Goal: Task Accomplishment & Management: Use online tool/utility

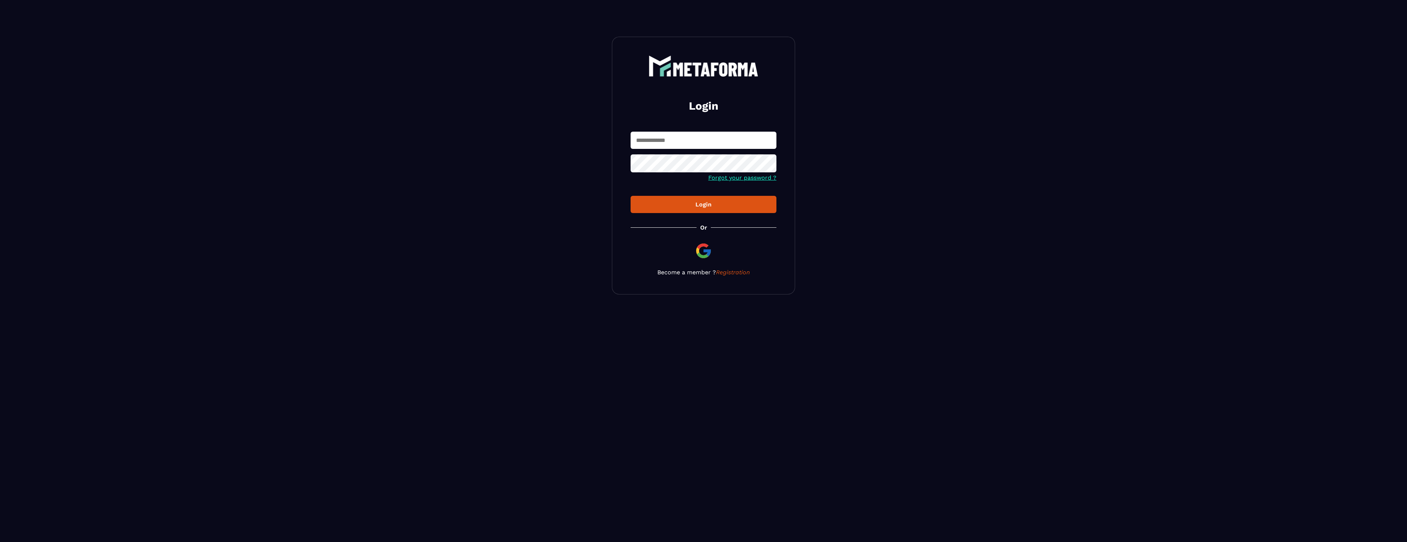
click at [576, 136] on input "text" at bounding box center [704, 140] width 146 height 17
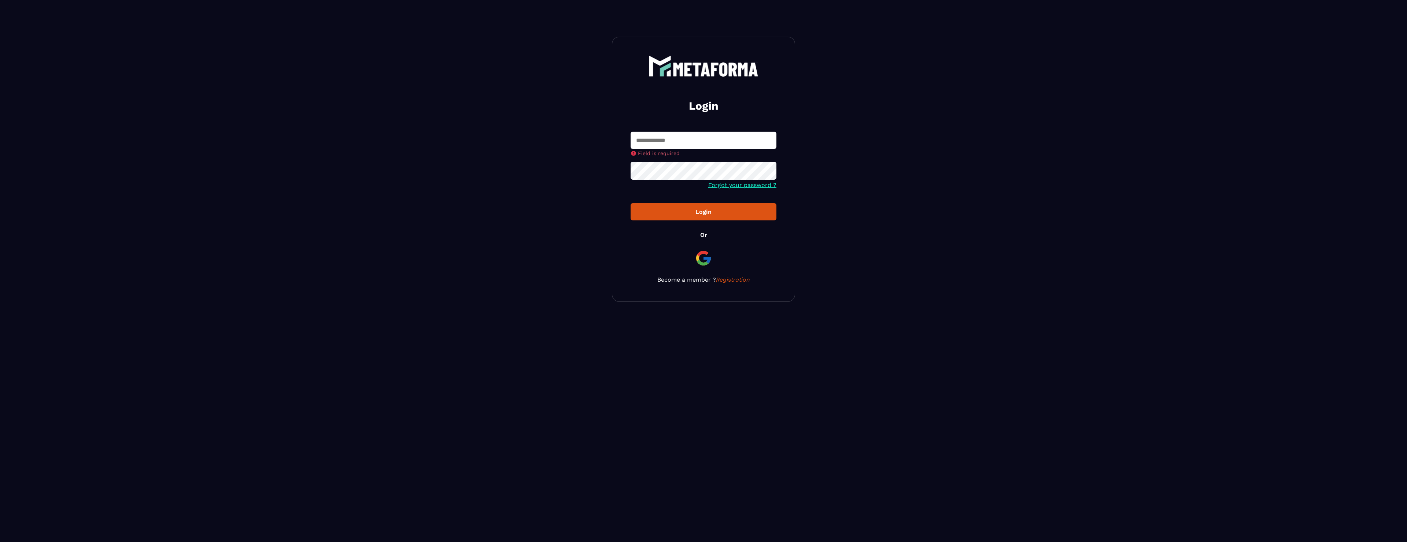
type input "**********"
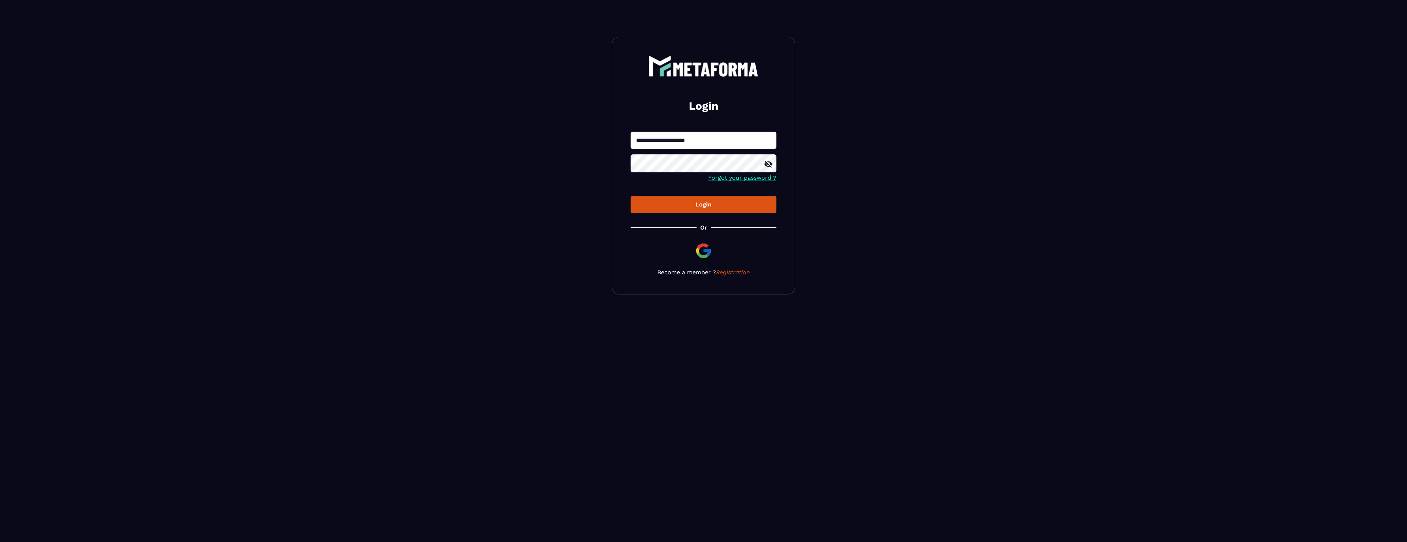
click at [576, 207] on div "Login" at bounding box center [704, 204] width 134 height 7
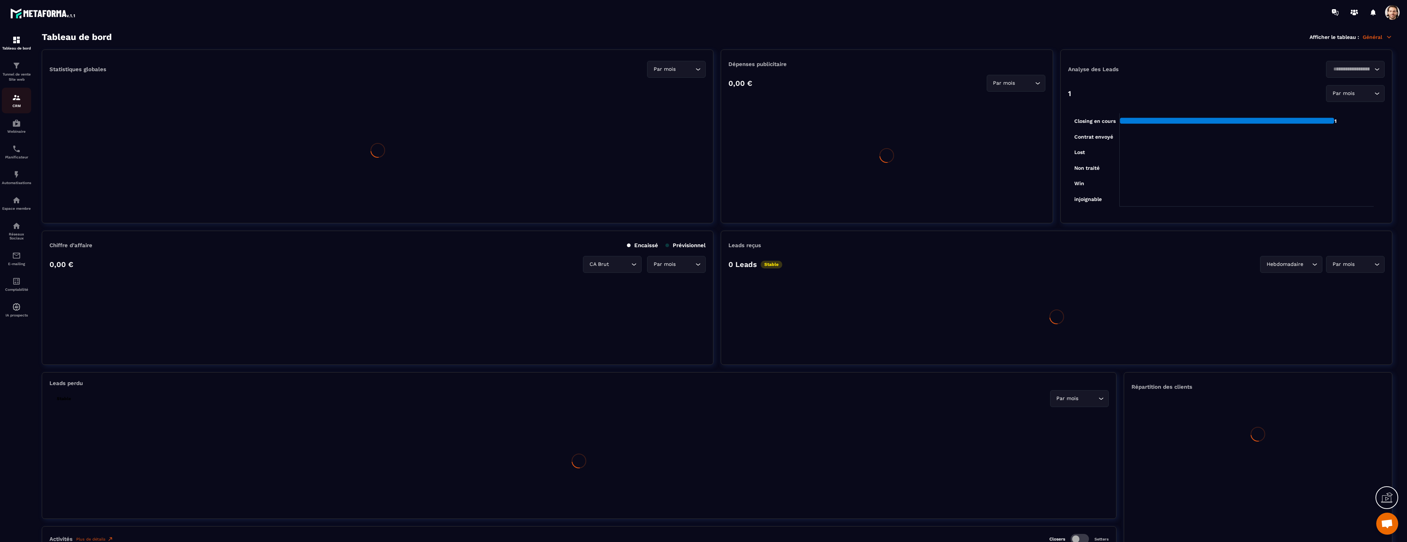
click at [17, 97] on img at bounding box center [16, 97] width 9 height 9
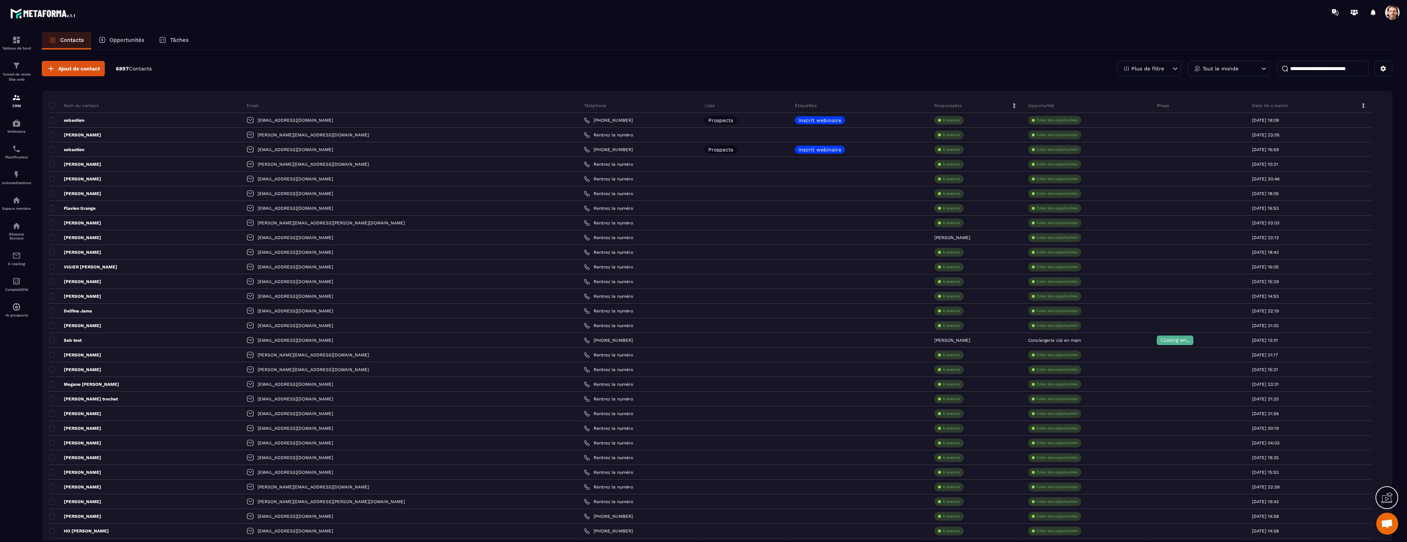
click at [130, 36] on div "Opportunités" at bounding box center [121, 41] width 60 height 18
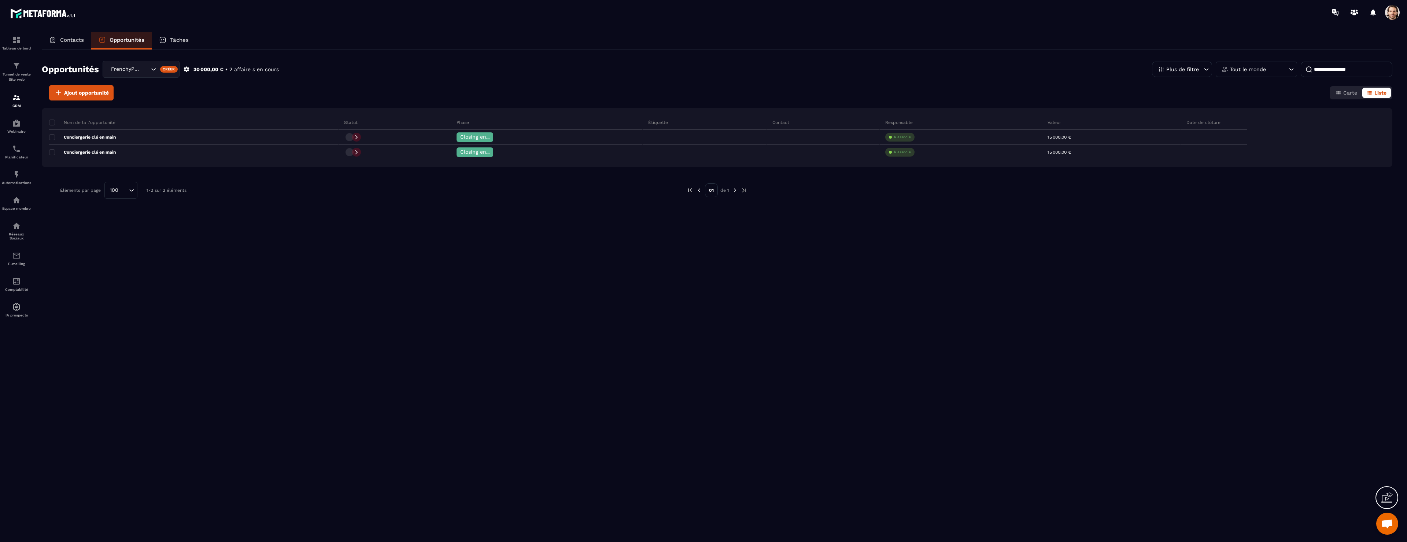
click at [170, 40] on div "Tâches" at bounding box center [174, 41] width 44 height 18
